Goal: Information Seeking & Learning: Find specific fact

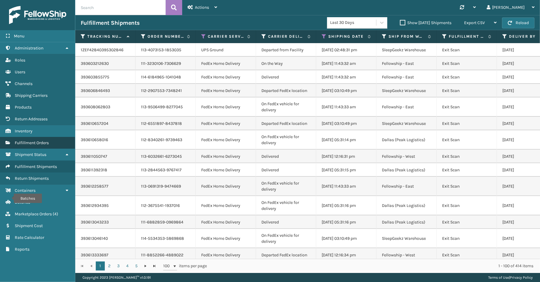
click at [38, 140] on span "Fulfillment Orders" at bounding box center [32, 142] width 34 height 5
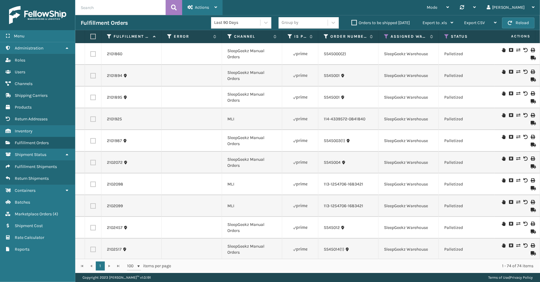
click at [211, 8] on div "Actions" at bounding box center [203, 7] width 30 height 15
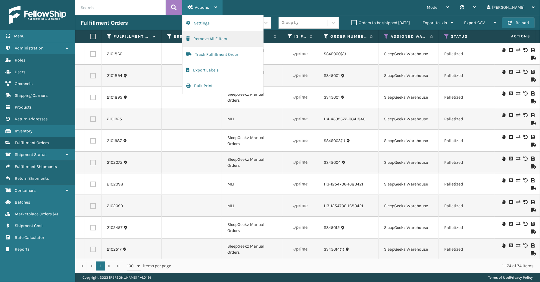
click at [202, 39] on button "Remove All Filters" at bounding box center [223, 39] width 81 height 16
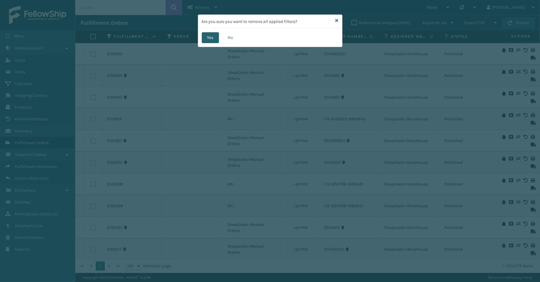
click at [214, 37] on button "Yes" at bounding box center [210, 37] width 17 height 11
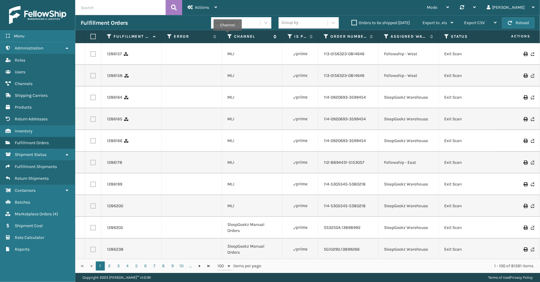
click at [228, 35] on icon at bounding box center [229, 36] width 5 height 5
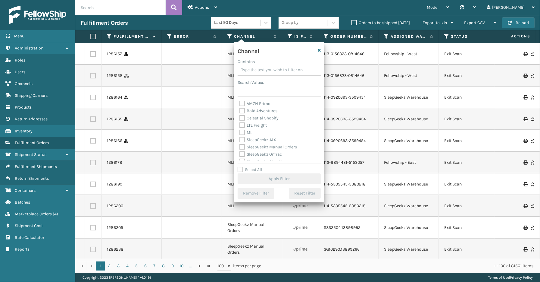
click at [255, 169] on label "Select All" at bounding box center [250, 169] width 24 height 5
click at [255, 167] on input "Select All" at bounding box center [283, 166] width 90 height 1
checkbox input "true"
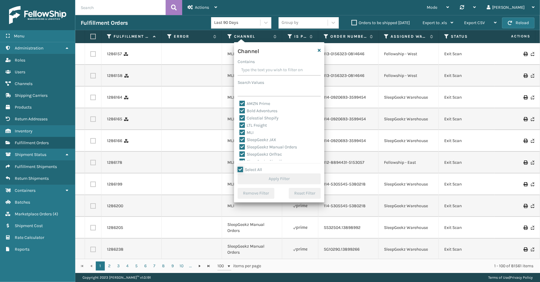
checkbox input "true"
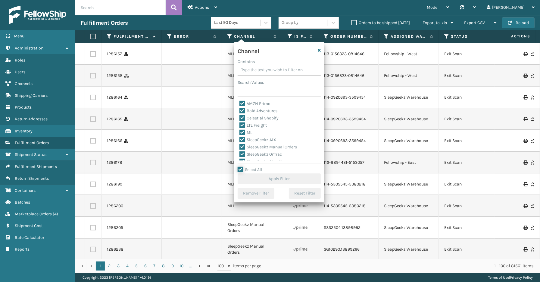
checkbox input "true"
click at [263, 125] on label "LTL Freight" at bounding box center [253, 125] width 27 height 5
click at [240, 125] on input "LTL Freight" at bounding box center [240, 124] width 0 height 4
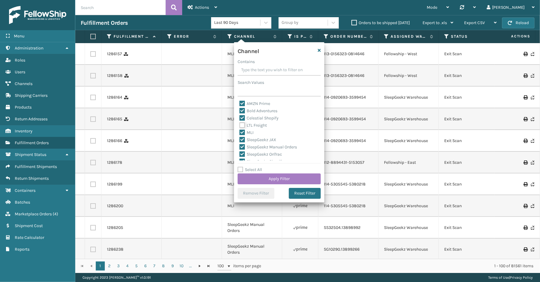
checkbox input "false"
click at [280, 176] on button "Apply Filter" at bounding box center [279, 178] width 83 height 11
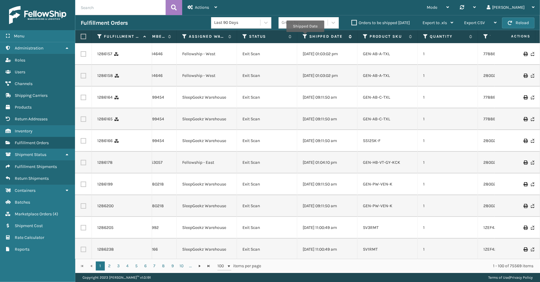
click at [305, 36] on icon at bounding box center [305, 36] width 5 height 5
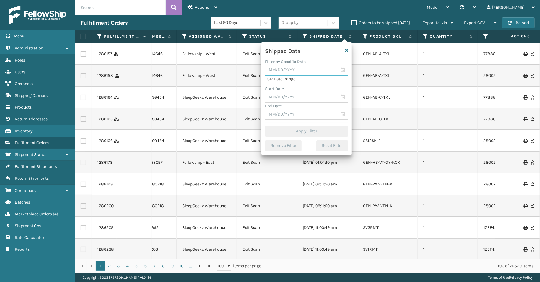
click at [342, 70] on input "text" at bounding box center [306, 70] width 83 height 11
click at [323, 132] on div "26" at bounding box center [324, 134] width 9 height 9
type input "[DATE]"
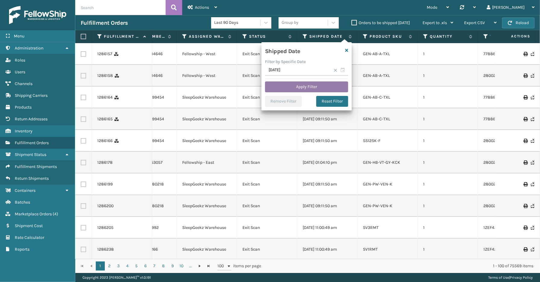
click at [299, 83] on button "Apply Filter" at bounding box center [306, 86] width 83 height 11
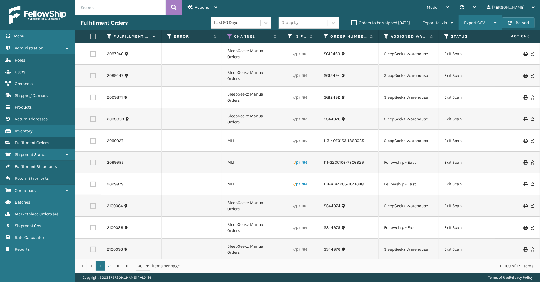
click at [487, 21] on div "Export CSV" at bounding box center [480, 22] width 33 height 15
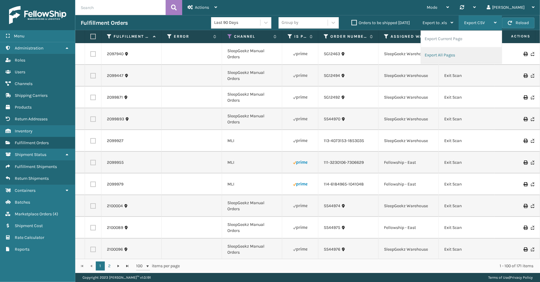
click at [462, 55] on li "Export All Pages" at bounding box center [461, 55] width 81 height 16
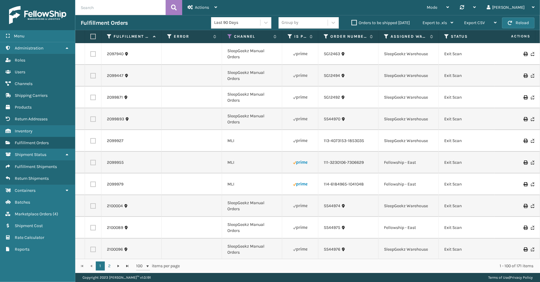
drag, startPoint x: 327, startPoint y: 5, endPoint x: 327, endPoint y: 10, distance: 4.6
click at [327, 5] on div "Mode Regular Mode Picking Mode Labeling Mode Palletizing Mode Exit Scan Mode Sy…" at bounding box center [382, 7] width 318 height 15
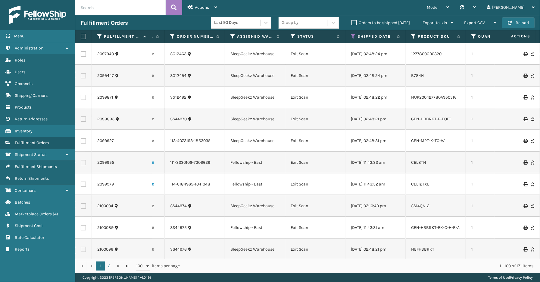
scroll to position [0, 191]
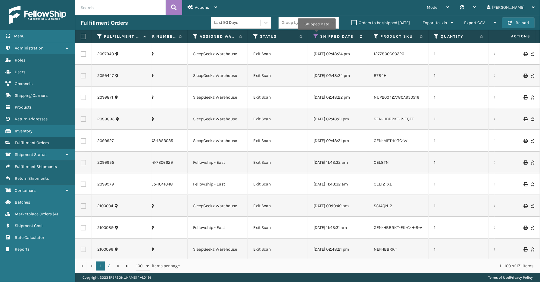
click at [317, 34] on icon at bounding box center [316, 36] width 5 height 5
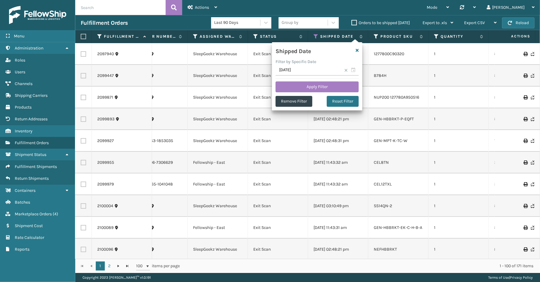
click at [347, 69] on span at bounding box center [346, 70] width 4 height 4
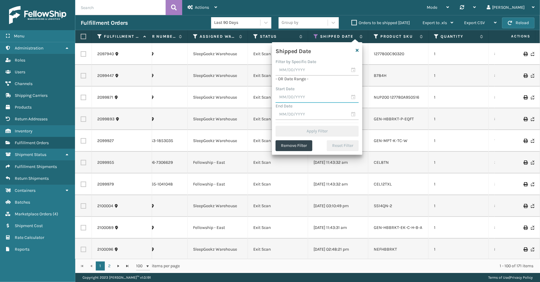
click at [353, 97] on input "text" at bounding box center [317, 97] width 83 height 11
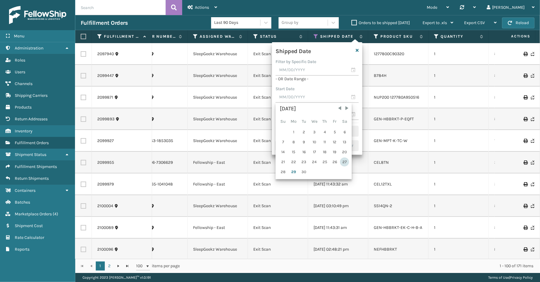
click at [343, 161] on div "27" at bounding box center [344, 161] width 9 height 9
type input "[DATE]"
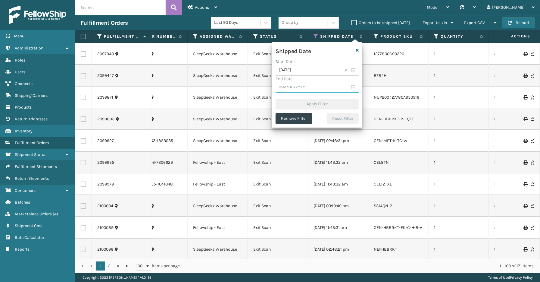
click at [355, 86] on input "text" at bounding box center [317, 87] width 83 height 11
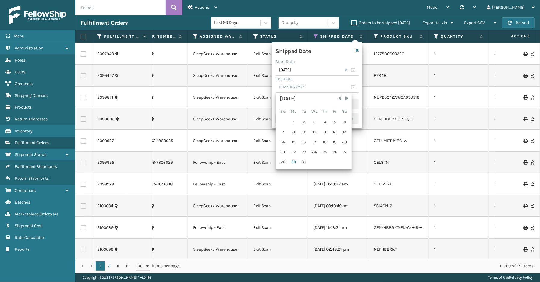
drag, startPoint x: 283, startPoint y: 161, endPoint x: 283, endPoint y: 157, distance: 3.6
click at [283, 161] on div "28" at bounding box center [282, 161] width 9 height 9
type input "[DATE]"
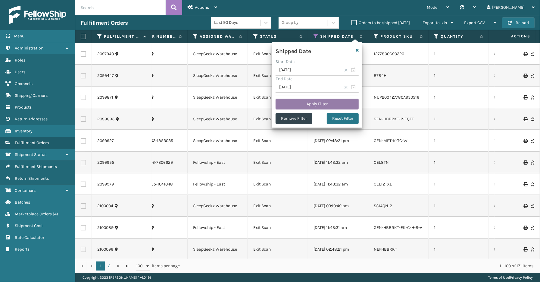
click at [286, 104] on button "Apply Filter" at bounding box center [317, 104] width 83 height 11
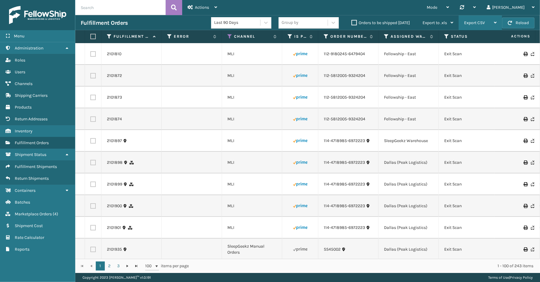
click at [483, 23] on span "Export CSV" at bounding box center [474, 22] width 21 height 5
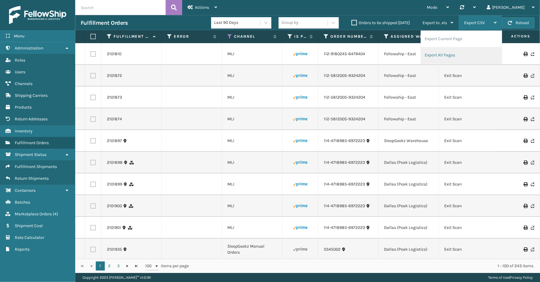
click at [450, 56] on li "Export All Pages" at bounding box center [461, 55] width 81 height 16
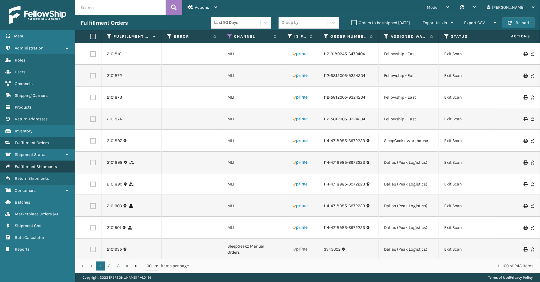
click at [32, 164] on span "Fulfillment Shipments" at bounding box center [36, 166] width 42 height 5
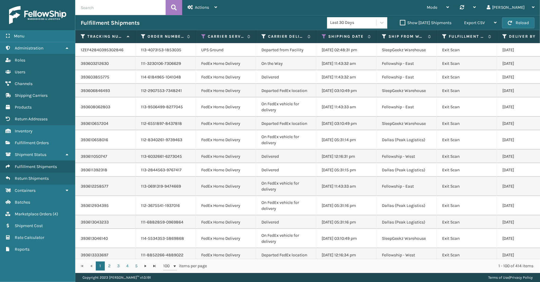
click at [47, 267] on div "Menu Administration Roles Users Channels Shipping Carriers Products Return Addr…" at bounding box center [37, 141] width 75 height 282
click at [39, 211] on span "Marketplace Orders" at bounding box center [33, 213] width 37 height 5
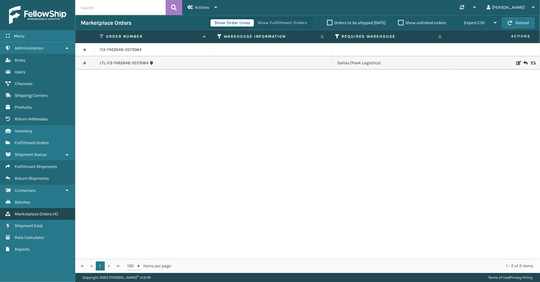
click at [37, 211] on span "Marketplace Orders" at bounding box center [33, 213] width 37 height 5
click at [274, 20] on button "Show Fulfillment Orders" at bounding box center [282, 22] width 57 height 7
click at [102, 34] on icon at bounding box center [102, 36] width 5 height 5
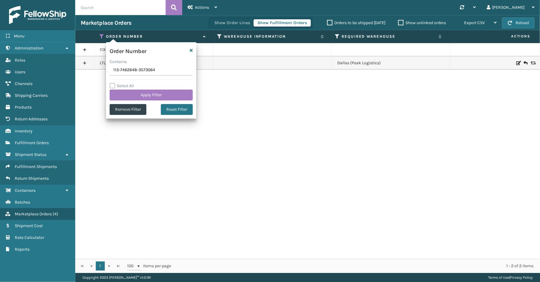
drag, startPoint x: 167, startPoint y: 74, endPoint x: 87, endPoint y: 73, distance: 79.2
click at [87, 73] on section "Marketplace Orders Show Order Lines Show Fulfillment Orders Orders to be shippe…" at bounding box center [307, 144] width 465 height 258
type input "112-3675541-1937016"
click at [157, 98] on button "Apply Filter" at bounding box center [151, 94] width 83 height 11
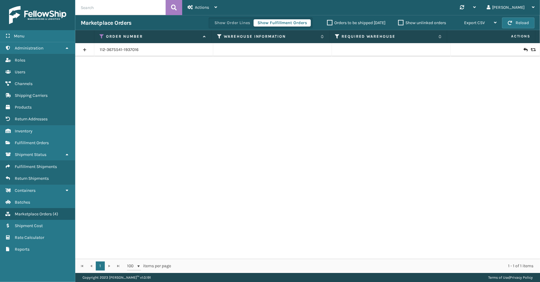
click at [87, 50] on link at bounding box center [84, 50] width 19 height 10
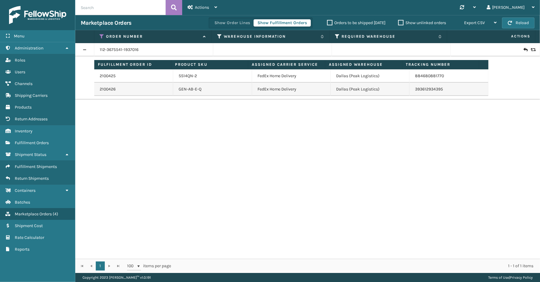
click at [434, 79] on td "884680881770" at bounding box center [449, 75] width 79 height 13
click at [434, 77] on link "884680881770" at bounding box center [429, 75] width 29 height 5
drag, startPoint x: 435, startPoint y: 91, endPoint x: 406, endPoint y: 91, distance: 29.2
click at [410, 91] on td "393612934395" at bounding box center [449, 89] width 79 height 13
copy link "393612934395"
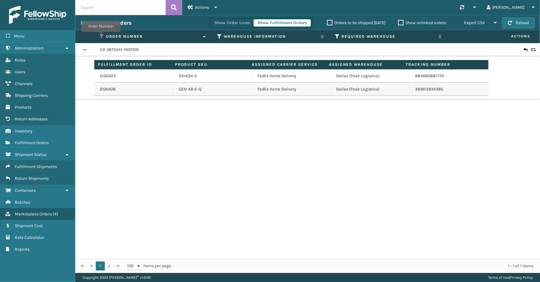
click at [101, 36] on icon at bounding box center [102, 36] width 5 height 5
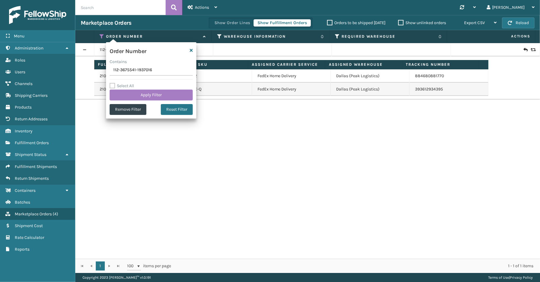
drag, startPoint x: 123, startPoint y: 71, endPoint x: 87, endPoint y: 71, distance: 35.2
click at [87, 71] on section "Marketplace Orders Show Order Lines Show Fulfillment Orders Orders to be shippe…" at bounding box center [307, 144] width 465 height 258
type input "114-8987274-1206616"
click at [158, 92] on button "Apply Filter" at bounding box center [151, 94] width 83 height 11
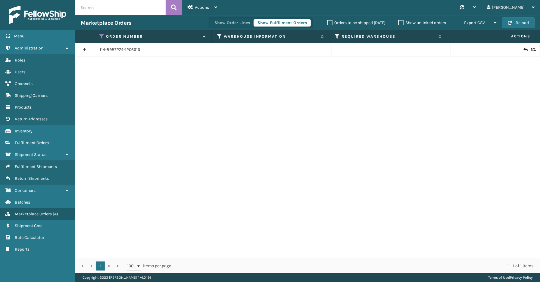
drag, startPoint x: 80, startPoint y: 47, endPoint x: 82, endPoint y: 52, distance: 5.0
click at [80, 47] on link at bounding box center [84, 50] width 19 height 10
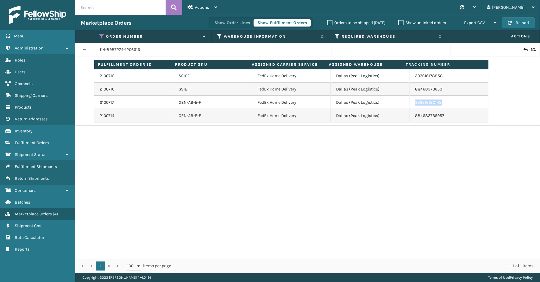
drag, startPoint x: 442, startPoint y: 104, endPoint x: 406, endPoint y: 104, distance: 36.2
click at [410, 104] on td "393616180148" at bounding box center [449, 102] width 79 height 13
copy link "393616180148"
click at [106, 102] on link "2100717" at bounding box center [107, 102] width 14 height 6
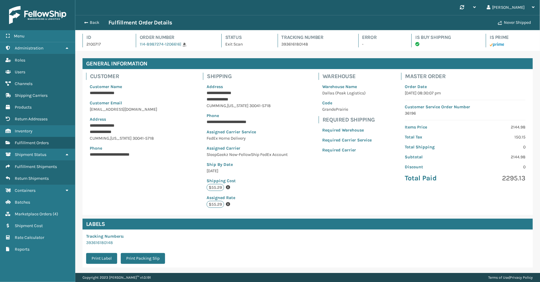
scroll to position [14, 465]
click at [94, 22] on button "Back" at bounding box center [95, 22] width 28 height 5
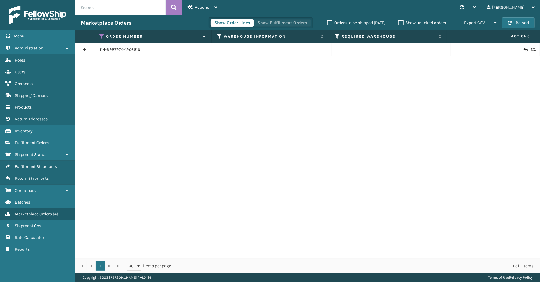
click at [292, 23] on button "Show Fulfillment Orders" at bounding box center [282, 22] width 57 height 7
click at [83, 52] on link at bounding box center [84, 50] width 19 height 10
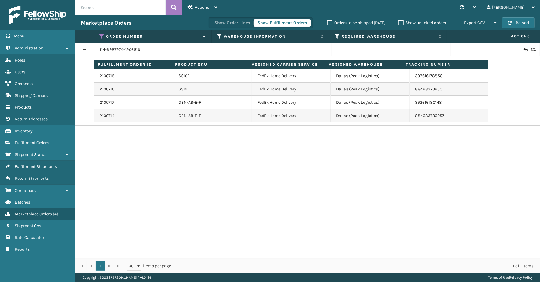
click at [438, 103] on td "393616180148" at bounding box center [449, 102] width 79 height 13
click at [416, 100] on link "393616180148" at bounding box center [428, 102] width 27 height 5
click at [103, 36] on icon at bounding box center [102, 36] width 5 height 5
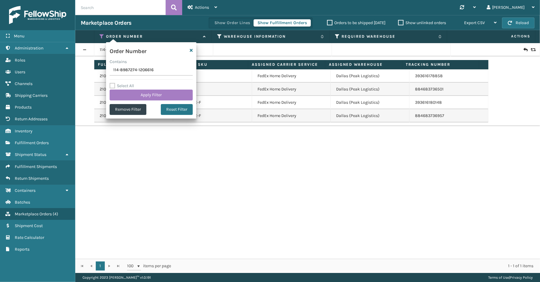
drag, startPoint x: 166, startPoint y: 71, endPoint x: 104, endPoint y: 71, distance: 62.1
click at [103, 71] on section "Marketplace Orders Show Order Lines Show Fulfillment Orders Orders to be shippe…" at bounding box center [307, 144] width 465 height 258
type input "SS45001"
click at [146, 95] on button "Apply Filter" at bounding box center [151, 94] width 83 height 11
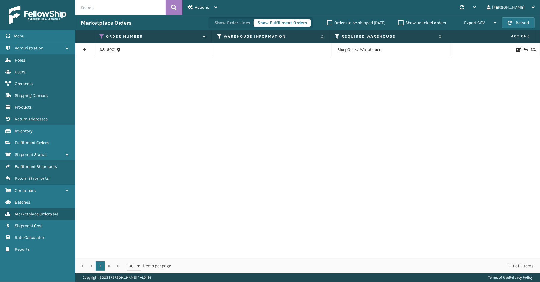
click at [80, 48] on link at bounding box center [84, 50] width 19 height 10
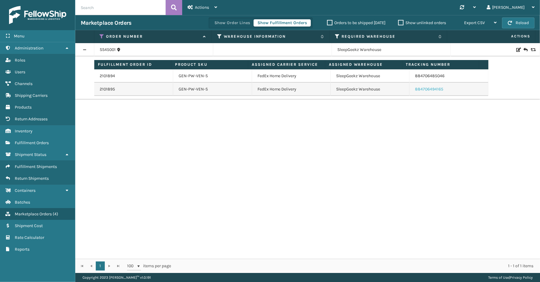
click at [430, 88] on link "884706494165" at bounding box center [429, 88] width 28 height 5
click at [102, 35] on icon at bounding box center [102, 36] width 5 height 5
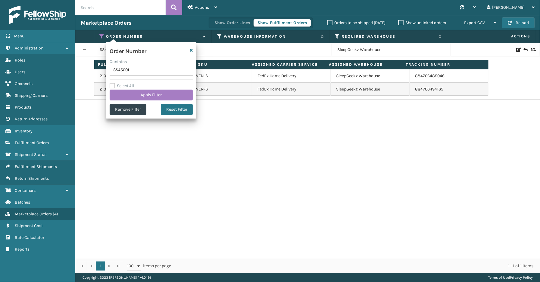
drag, startPoint x: 136, startPoint y: 72, endPoint x: 102, endPoint y: 69, distance: 33.8
click at [102, 69] on section "Marketplace Orders Show Order Lines Show Fulfillment Orders Orders to be shippe…" at bounding box center [307, 144] width 465 height 258
type input "114-4339572-0841840"
click at [154, 89] on button "Apply Filter" at bounding box center [151, 94] width 83 height 11
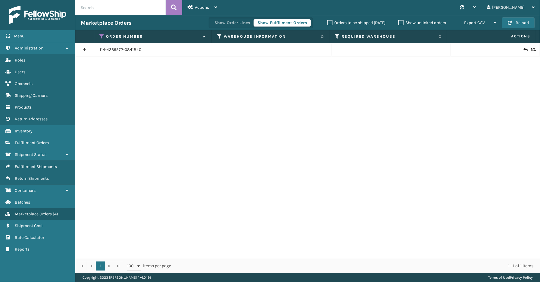
click at [85, 51] on link at bounding box center [84, 50] width 19 height 10
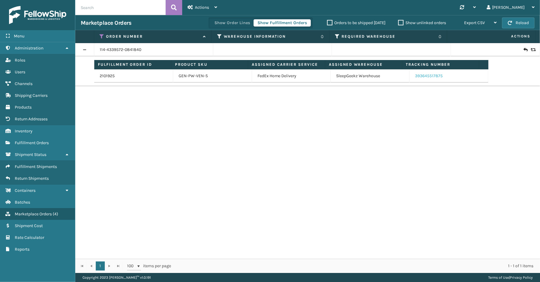
click at [430, 76] on link "393645517875" at bounding box center [429, 75] width 28 height 5
click at [43, 211] on span "Marketplace Orders" at bounding box center [33, 213] width 37 height 5
click at [102, 37] on icon at bounding box center [102, 36] width 5 height 5
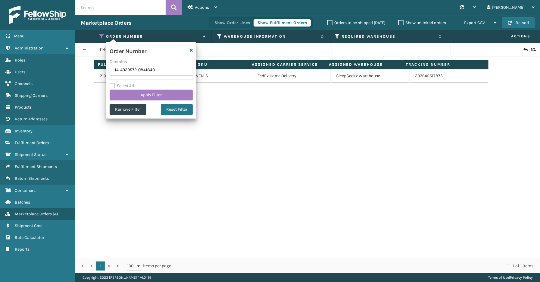
drag, startPoint x: 160, startPoint y: 72, endPoint x: 90, endPoint y: 72, distance: 69.3
click at [90, 72] on section "Marketplace Orders Show Order Lines Show Fulfillment Orders Orders to be shippe…" at bounding box center [307, 144] width 465 height 258
type input "SS44996"
click at [146, 94] on button "Apply Filter" at bounding box center [151, 94] width 83 height 11
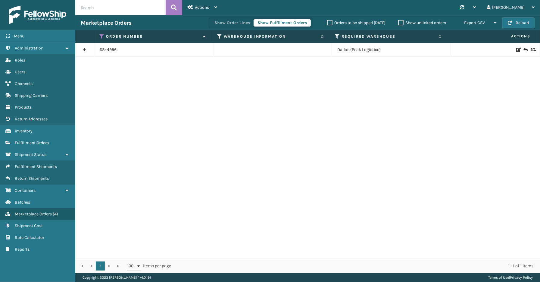
click at [86, 50] on link at bounding box center [84, 50] width 19 height 10
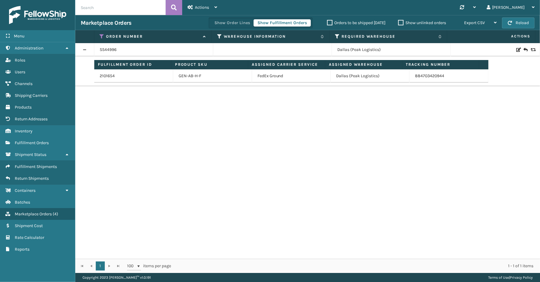
click at [98, 77] on td "2101654" at bounding box center [133, 75] width 79 height 13
click at [107, 76] on link "2101654" at bounding box center [107, 76] width 15 height 6
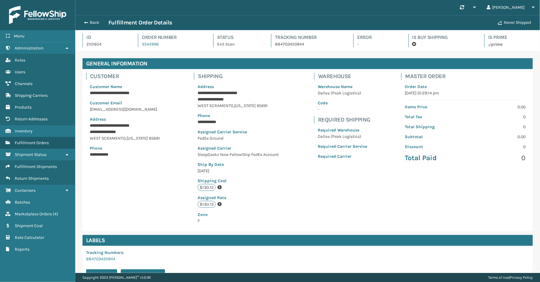
scroll to position [14, 465]
drag, startPoint x: 257, startPoint y: 92, endPoint x: 193, endPoint y: 91, distance: 63.6
click at [194, 91] on div "**********" at bounding box center [238, 154] width 89 height 148
copy p "**********"
drag, startPoint x: 236, startPoint y: 99, endPoint x: 195, endPoint y: 100, distance: 41.6
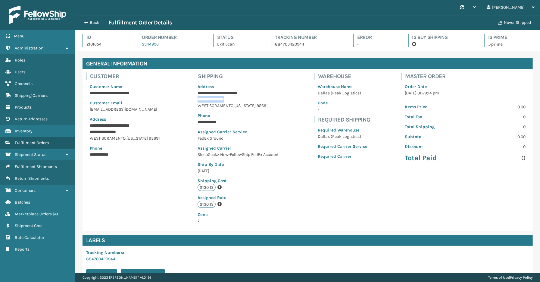
click at [195, 100] on div "**********" at bounding box center [238, 154] width 89 height 148
copy p "**********"
drag, startPoint x: 136, startPoint y: 109, endPoint x: 89, endPoint y: 111, distance: 46.7
click at [90, 111] on p "[EMAIL_ADDRESS][DOMAIN_NAME]" at bounding box center [125, 109] width 70 height 6
copy p "[EMAIL_ADDRESS][DOMAIN_NAME]"
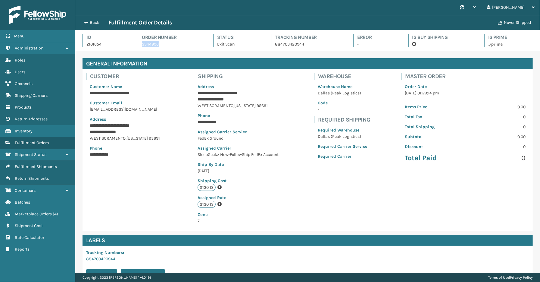
drag, startPoint x: 167, startPoint y: 42, endPoint x: 139, endPoint y: 45, distance: 27.6
click at [139, 45] on div "Order Number SS44996" at bounding box center [170, 41] width 64 height 14
copy link "SS44996"
drag, startPoint x: 255, startPoint y: 92, endPoint x: 196, endPoint y: 94, distance: 59.7
click at [198, 94] on p "**********" at bounding box center [239, 93] width 82 height 6
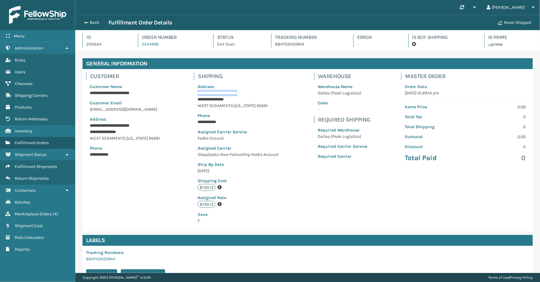
copy p "**********"
drag, startPoint x: 146, startPoint y: 109, endPoint x: 90, endPoint y: 111, distance: 55.8
click at [90, 111] on p "[EMAIL_ADDRESS][DOMAIN_NAME]" at bounding box center [125, 109] width 70 height 6
copy p "[EMAIL_ADDRESS][DOMAIN_NAME]"
drag, startPoint x: 159, startPoint y: 44, endPoint x: 140, endPoint y: 46, distance: 19.1
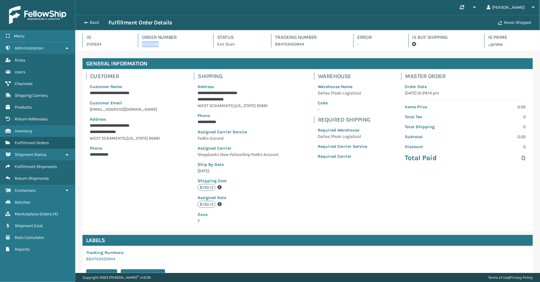
click at [140, 46] on div "Order Number SS44996" at bounding box center [170, 41] width 64 height 14
copy link "SS44996"
drag, startPoint x: 233, startPoint y: 100, endPoint x: 196, endPoint y: 99, distance: 37.1
click at [198, 99] on p "**********" at bounding box center [239, 99] width 82 height 6
copy p "**********"
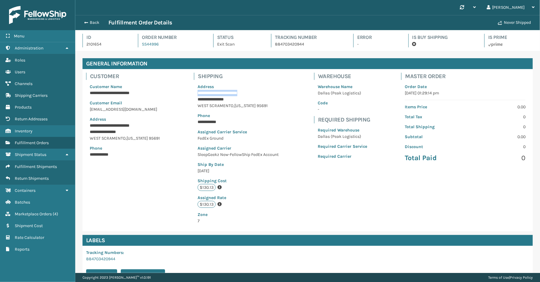
drag, startPoint x: 256, startPoint y: 94, endPoint x: 188, endPoint y: 93, distance: 68.7
click at [188, 93] on div "**********" at bounding box center [308, 150] width 450 height 162
drag, startPoint x: 236, startPoint y: 100, endPoint x: 191, endPoint y: 100, distance: 45.2
click at [191, 100] on div "**********" at bounding box center [238, 150] width 97 height 162
drag, startPoint x: 139, startPoint y: 110, endPoint x: 92, endPoint y: 110, distance: 46.7
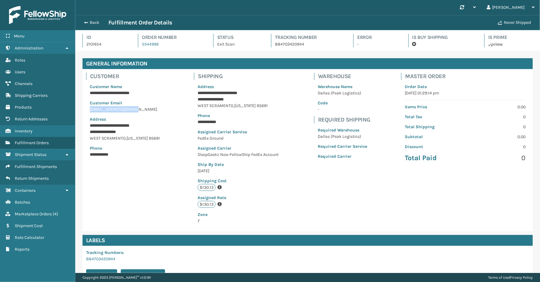
click at [89, 111] on div "**********" at bounding box center [124, 120] width 77 height 81
drag, startPoint x: 166, startPoint y: 43, endPoint x: 141, endPoint y: 45, distance: 24.8
click at [141, 45] on div "Order Number SS44996" at bounding box center [170, 41] width 64 height 14
drag, startPoint x: 257, startPoint y: 94, endPoint x: 195, endPoint y: 95, distance: 62.1
click at [198, 95] on p "**********" at bounding box center [239, 93] width 82 height 6
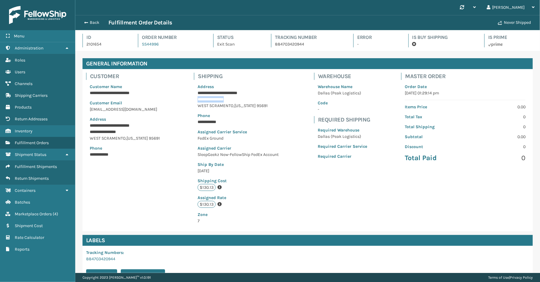
drag, startPoint x: 240, startPoint y: 98, endPoint x: 195, endPoint y: 100, distance: 45.6
click at [198, 100] on p "**********" at bounding box center [239, 99] width 82 height 6
drag, startPoint x: 141, startPoint y: 109, endPoint x: 92, endPoint y: 111, distance: 49.1
click at [89, 110] on div "**********" at bounding box center [124, 120] width 77 height 81
drag, startPoint x: 162, startPoint y: 41, endPoint x: 142, endPoint y: 44, distance: 20.4
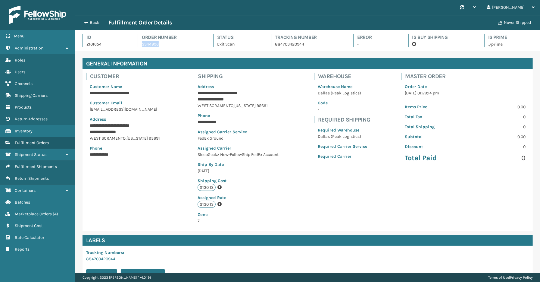
click at [142, 44] on div "Order Number SS44996" at bounding box center [170, 41] width 64 height 14
click at [35, 211] on span "Marketplace Orders" at bounding box center [33, 213] width 37 height 5
